Goal: Information Seeking & Learning: Learn about a topic

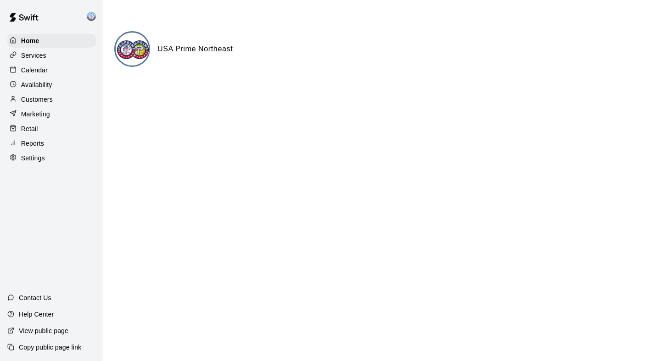
click at [39, 56] on p "Services" at bounding box center [33, 55] width 25 height 9
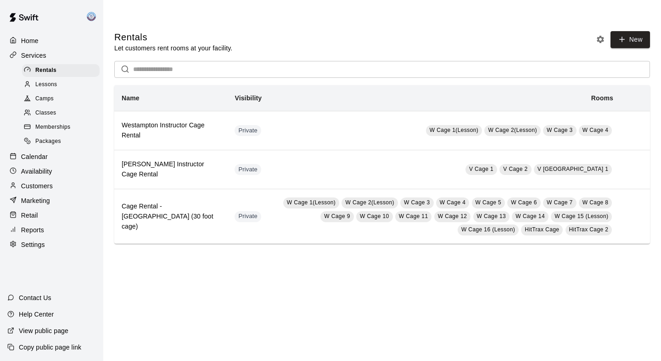
click at [52, 83] on span "Lessons" at bounding box center [46, 84] width 22 height 9
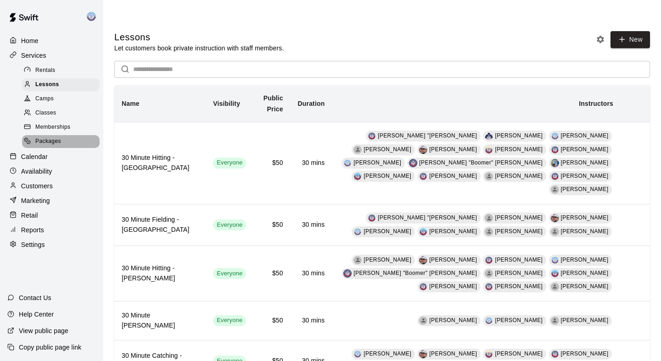
click at [55, 144] on span "Packages" at bounding box center [48, 141] width 26 height 9
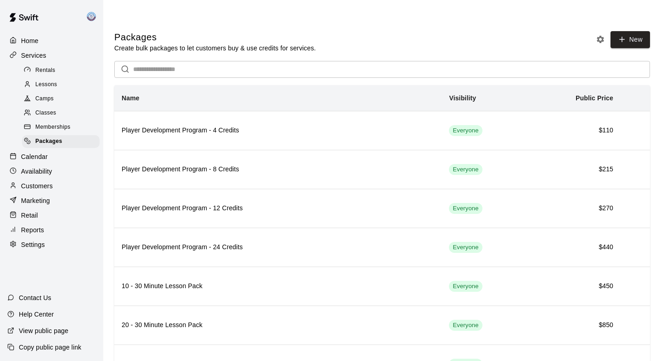
click at [56, 82] on span "Lessons" at bounding box center [46, 84] width 22 height 9
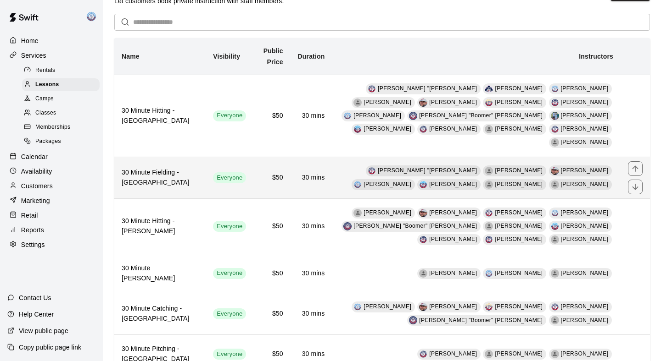
scroll to position [46, 0]
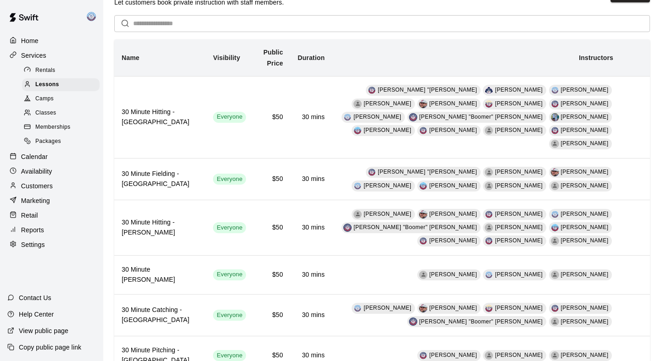
click at [48, 142] on span "Packages" at bounding box center [48, 141] width 26 height 9
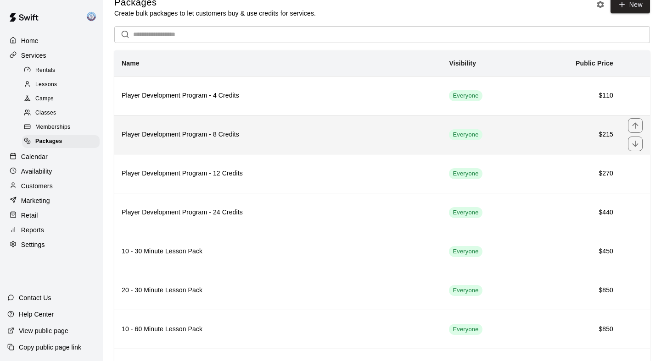
scroll to position [43, 0]
